Goal: Task Accomplishment & Management: Complete application form

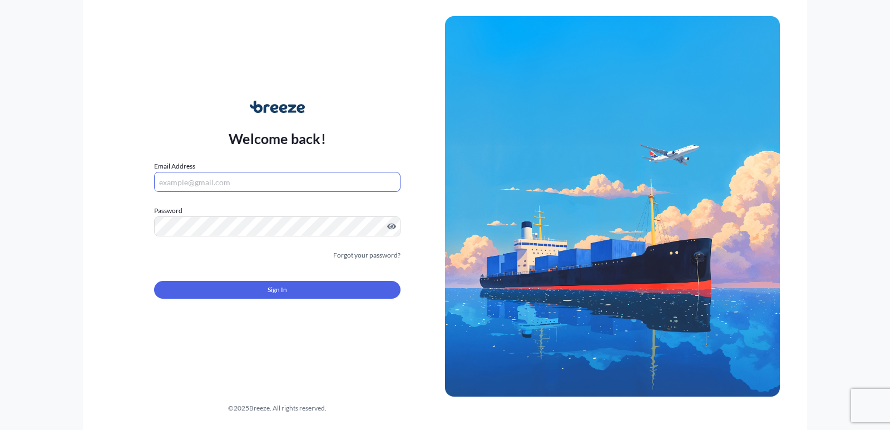
click at [304, 176] on input "Email Address" at bounding box center [277, 182] width 246 height 20
type input "[EMAIL_ADDRESS][DOMAIN_NAME]"
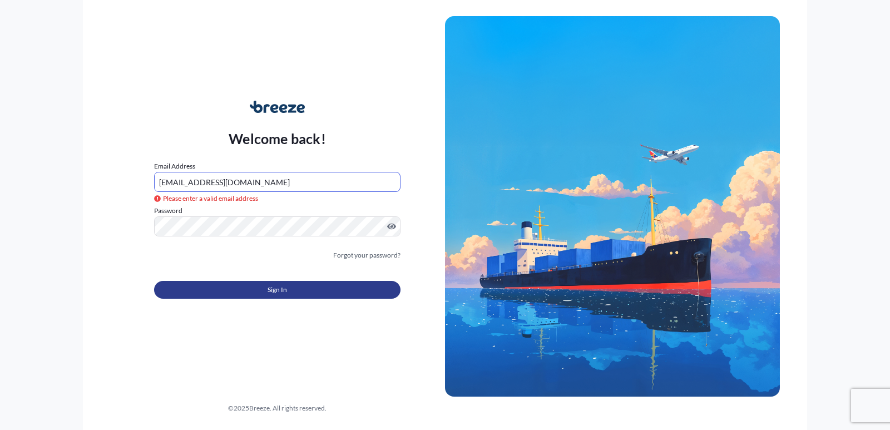
click at [252, 295] on button "Sign In" at bounding box center [277, 290] width 246 height 18
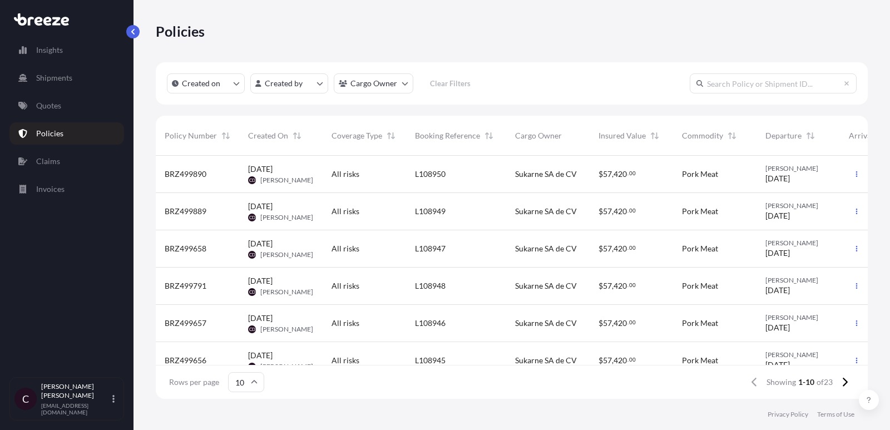
scroll to position [1, 1]
click at [87, 111] on link "Quotes" at bounding box center [66, 106] width 115 height 22
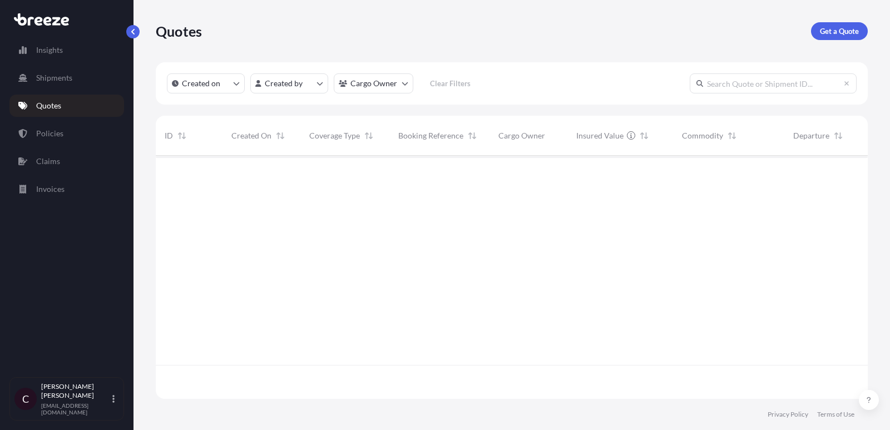
scroll to position [249, 712]
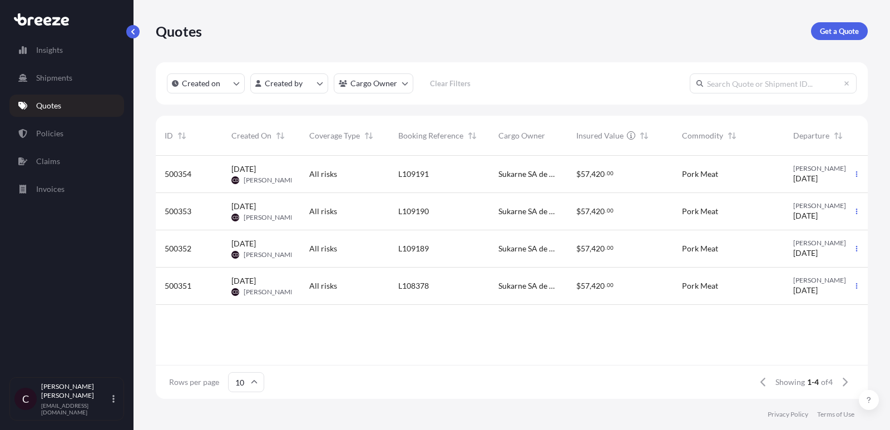
click at [369, 284] on div "All risks" at bounding box center [344, 285] width 71 height 11
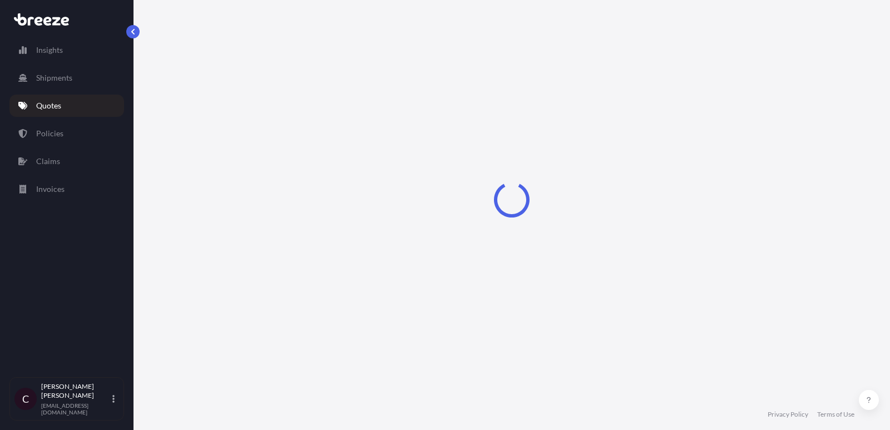
select select "Road"
select select "2"
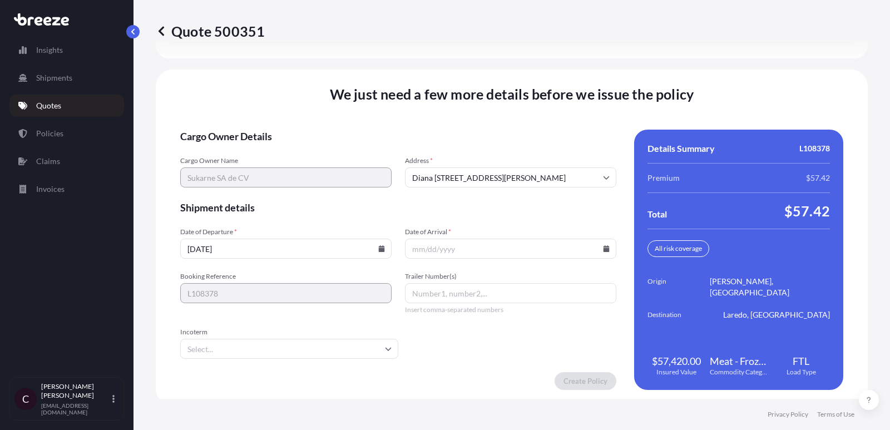
scroll to position [1716, 0]
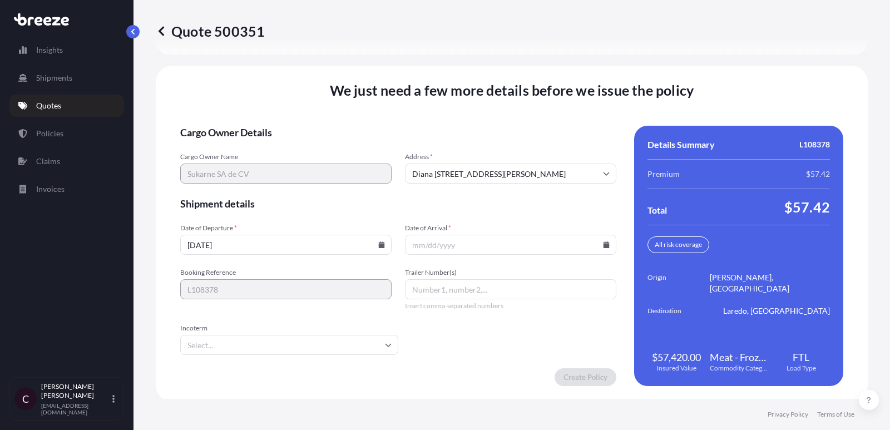
click at [486, 247] on input "Date of Arrival *" at bounding box center [510, 245] width 211 height 20
click at [608, 241] on icon at bounding box center [607, 244] width 6 height 7
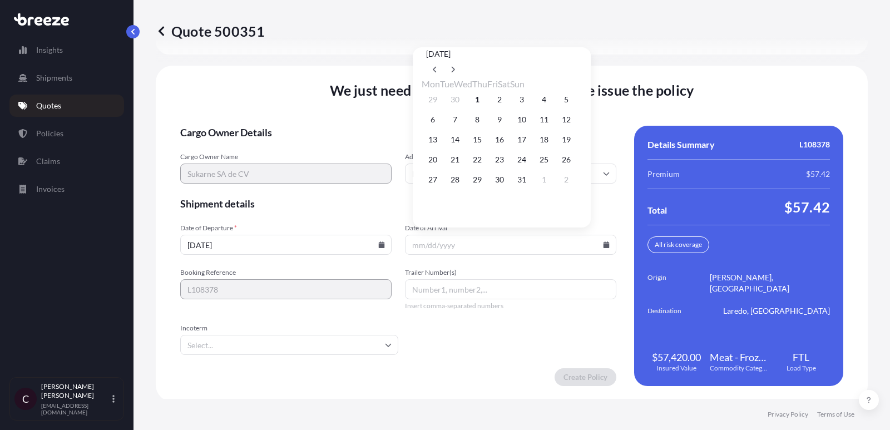
click at [373, 241] on input "[DATE]" at bounding box center [285, 245] width 211 height 20
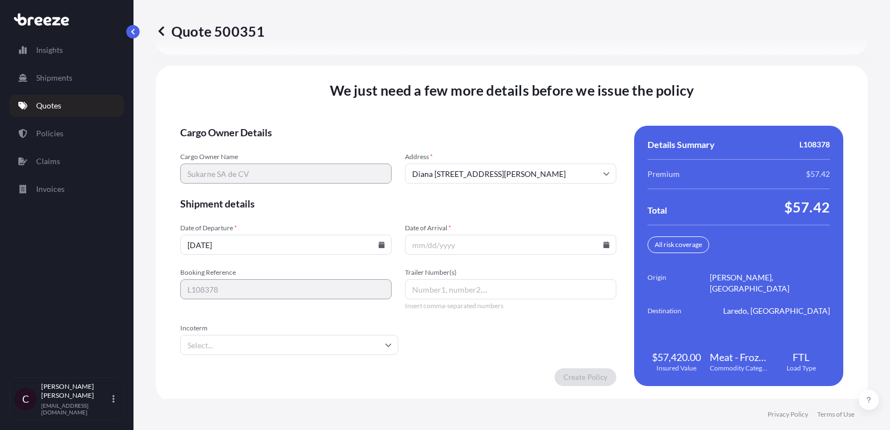
click at [383, 245] on div "[DATE]" at bounding box center [285, 245] width 211 height 20
click at [380, 241] on icon at bounding box center [382, 244] width 6 height 7
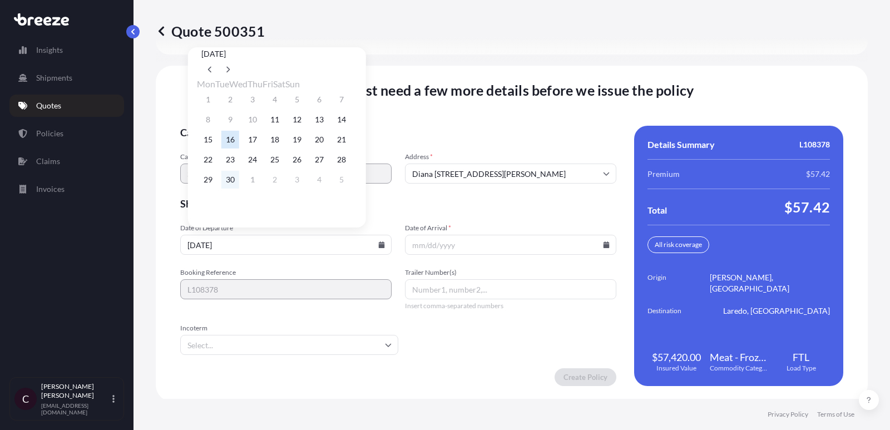
click at [230, 189] on button "30" at bounding box center [230, 180] width 18 height 18
type input "[DATE]"
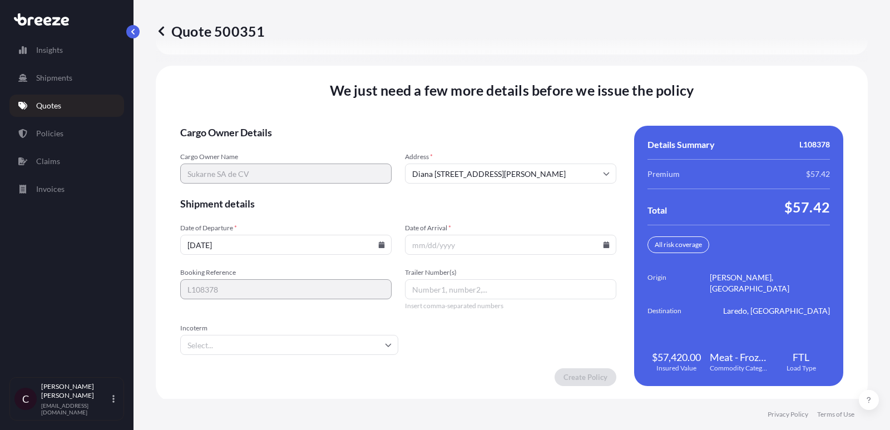
click at [610, 243] on input "Date of Arrival *" at bounding box center [510, 245] width 211 height 20
click at [610, 240] on input "Date of Arrival *" at bounding box center [510, 245] width 211 height 20
click at [607, 241] on icon at bounding box center [607, 244] width 6 height 7
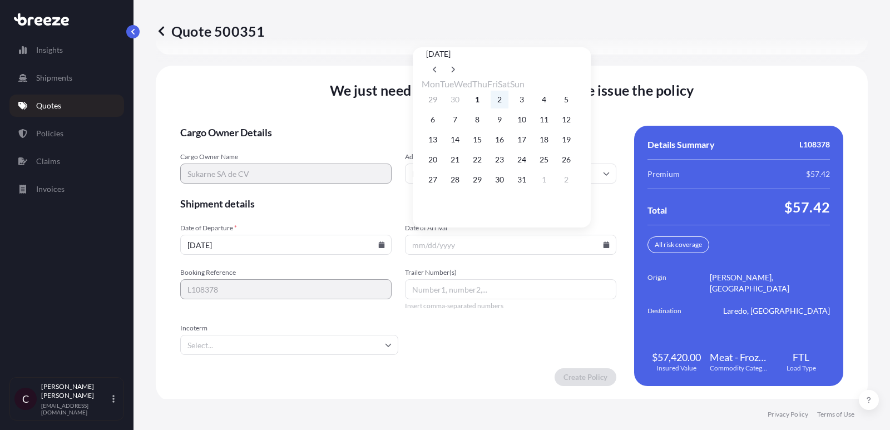
click at [509, 99] on button "2" at bounding box center [500, 100] width 18 height 18
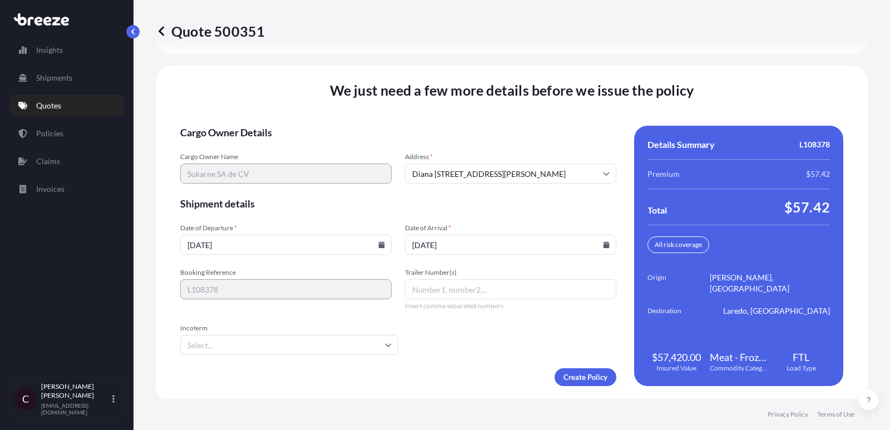
type input "[DATE]"
click at [486, 293] on input "Trailer Number(s)" at bounding box center [510, 289] width 211 height 20
paste input "K276"
type input "K276"
click at [290, 351] on input "Incoterm" at bounding box center [289, 345] width 218 height 20
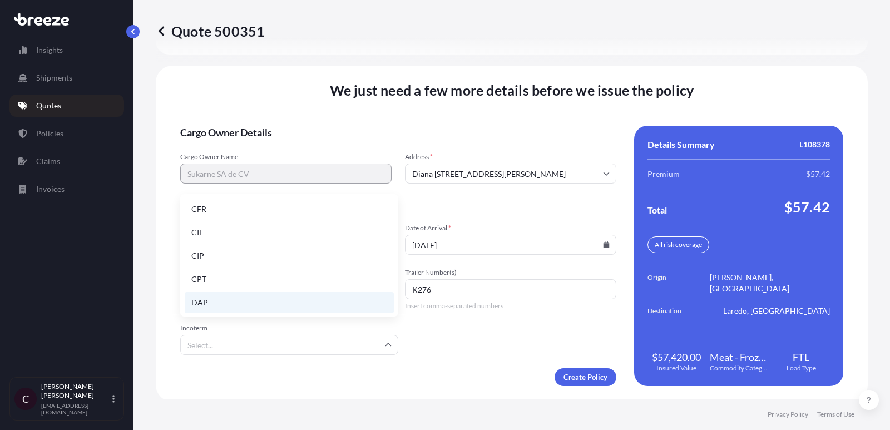
click at [292, 300] on li "DAP" at bounding box center [289, 302] width 209 height 21
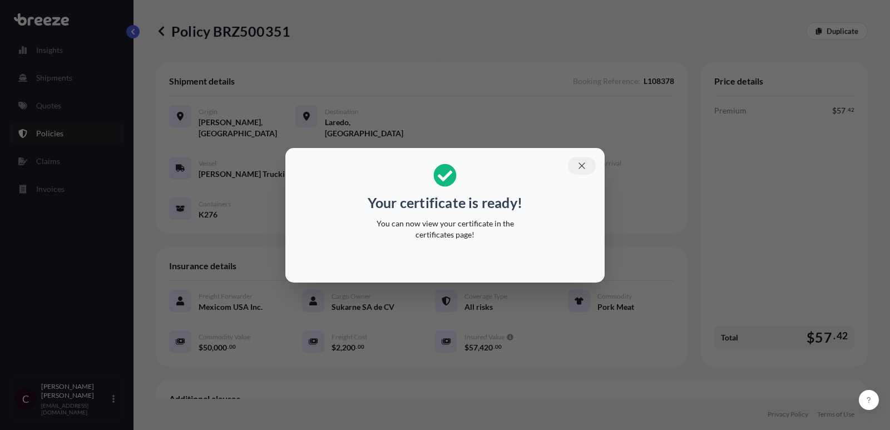
click at [580, 166] on icon "button" at bounding box center [582, 166] width 10 height 10
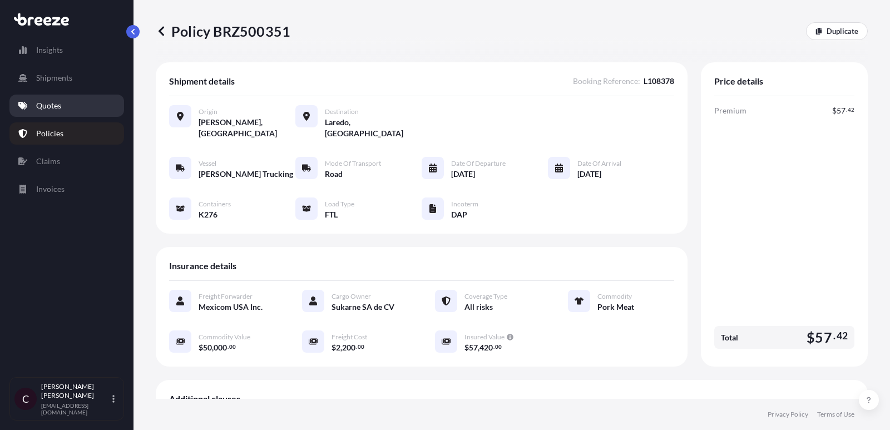
click at [79, 111] on link "Quotes" at bounding box center [66, 106] width 115 height 22
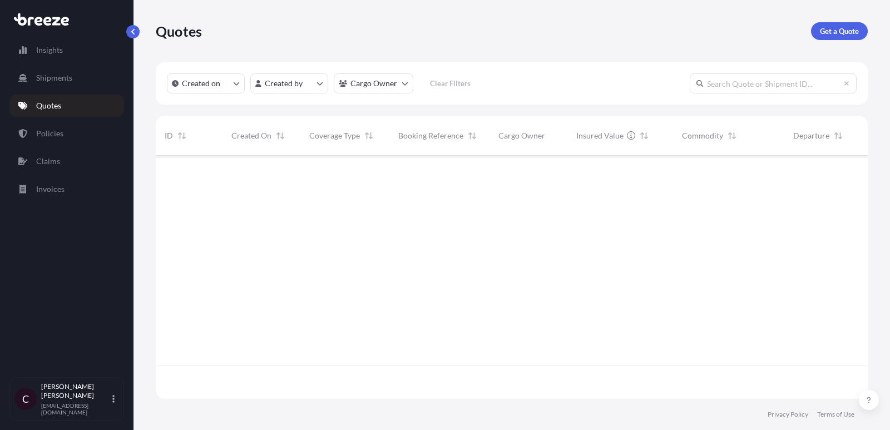
scroll to position [249, 712]
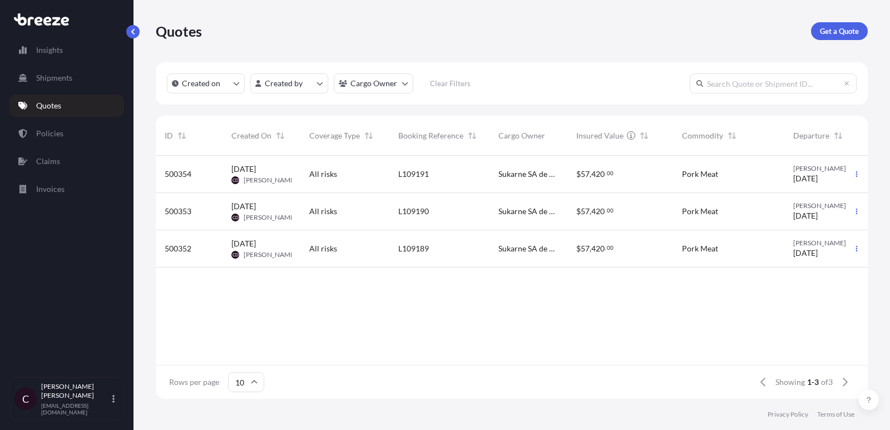
click at [376, 243] on div "All risks" at bounding box center [344, 248] width 71 height 11
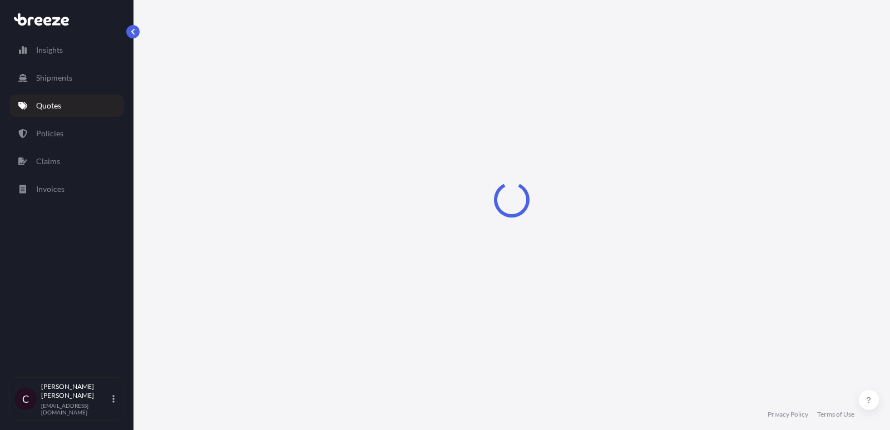
select select "Road"
select select "2"
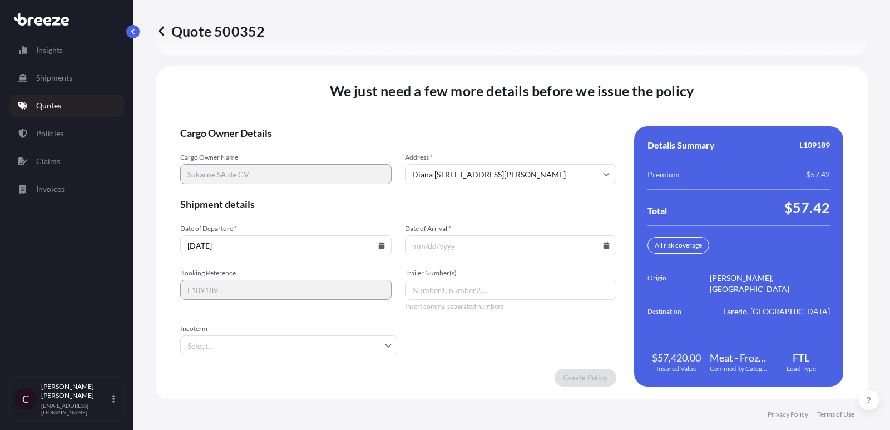
scroll to position [1716, 0]
click at [443, 292] on input "Trailer Number(s)" at bounding box center [510, 289] width 211 height 20
paste input "K268"
type input "K268"
click at [382, 242] on icon at bounding box center [382, 244] width 6 height 7
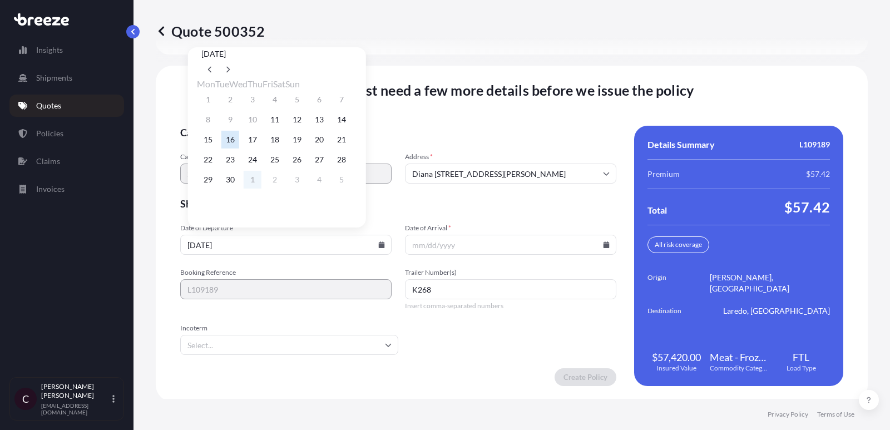
click at [256, 186] on button "1" at bounding box center [253, 180] width 18 height 18
type input "[DATE]"
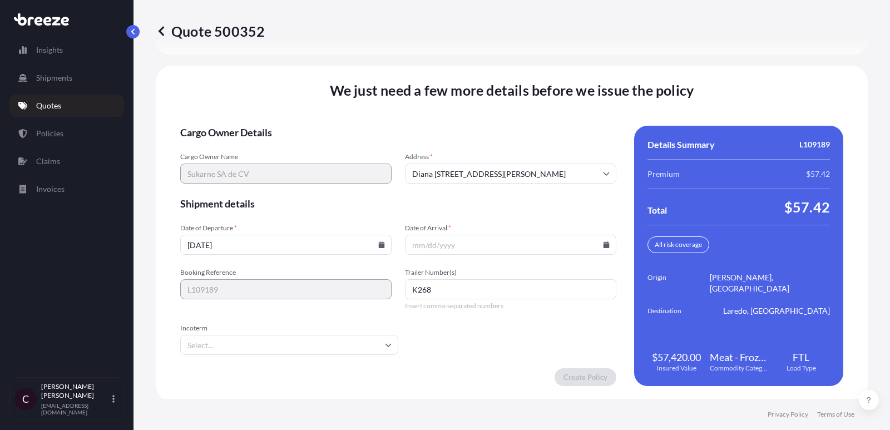
click at [606, 242] on icon at bounding box center [607, 244] width 6 height 7
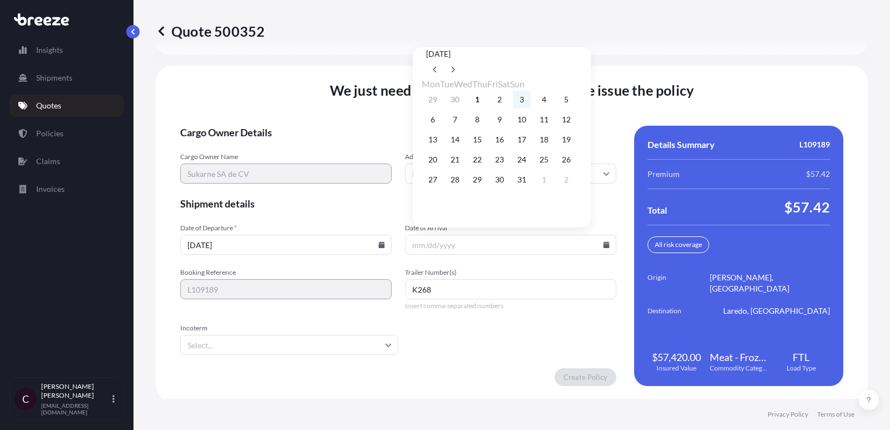
click at [531, 103] on button "3" at bounding box center [522, 100] width 18 height 18
type input "[DATE]"
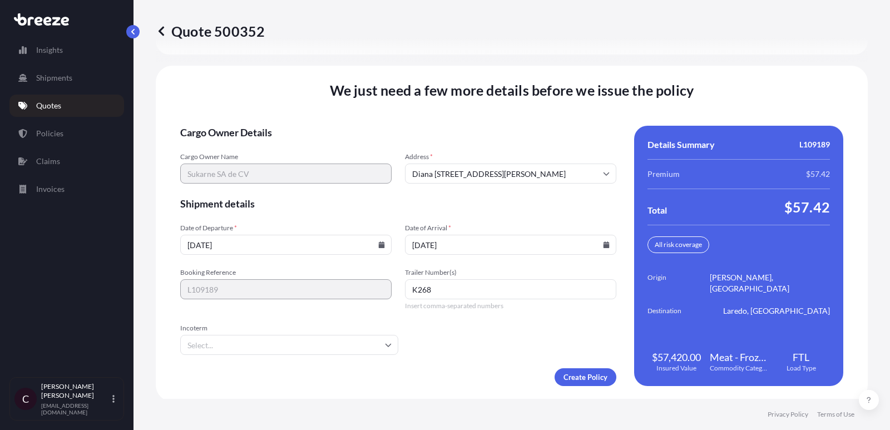
click at [362, 344] on input "Incoterm" at bounding box center [289, 345] width 218 height 20
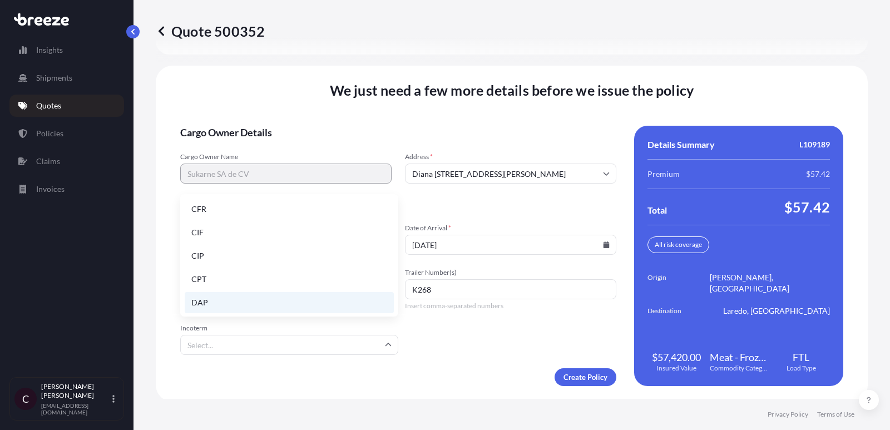
click at [337, 304] on li "DAP" at bounding box center [289, 302] width 209 height 21
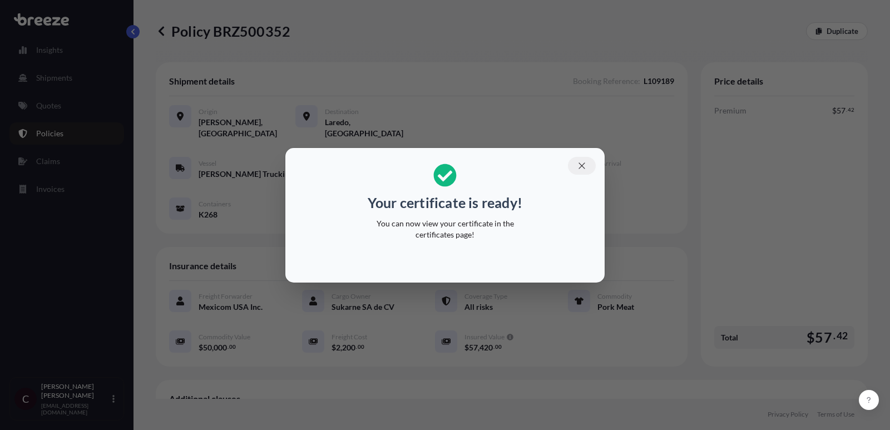
click at [575, 168] on button "button" at bounding box center [582, 166] width 28 height 18
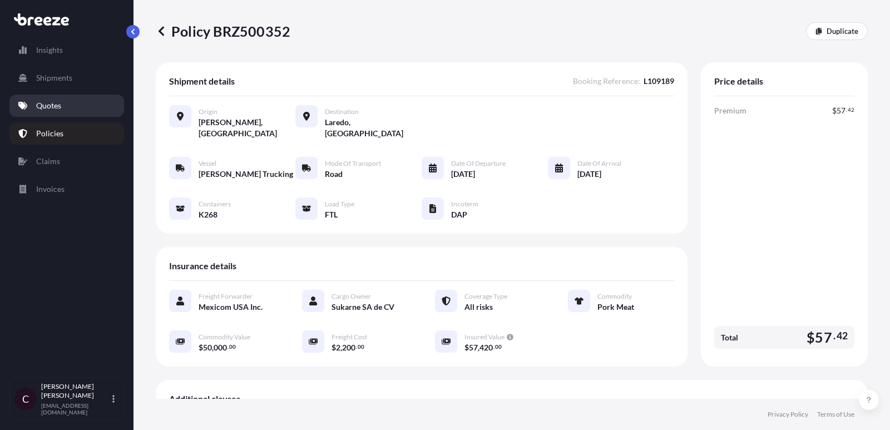
click at [68, 96] on link "Quotes" at bounding box center [66, 106] width 115 height 22
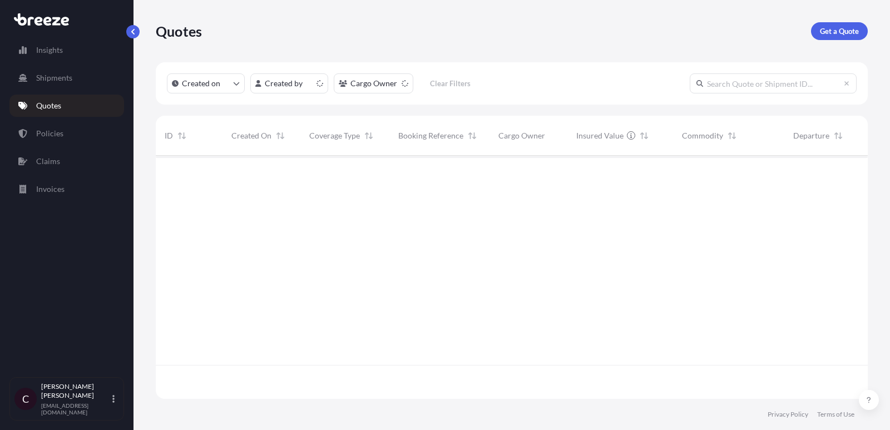
scroll to position [249, 712]
